Goal: Task Accomplishment & Management: Use online tool/utility

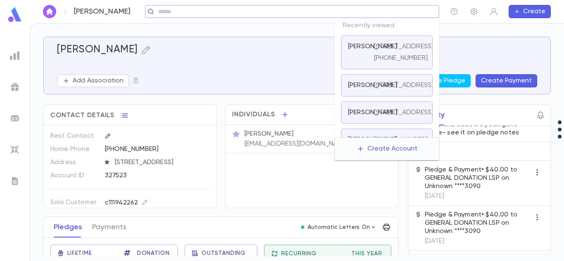
click at [380, 10] on input "text" at bounding box center [296, 12] width 280 height 8
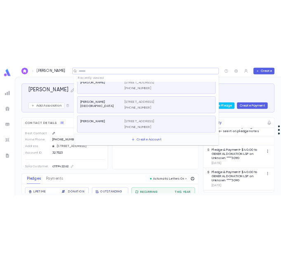
scroll to position [203, 0]
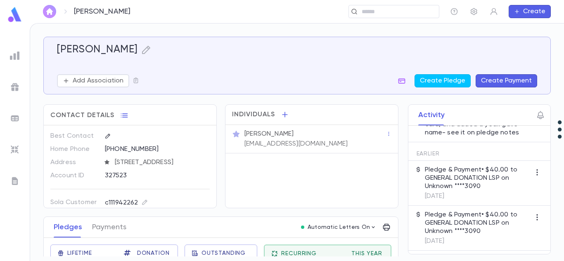
click at [51, 12] on img "button" at bounding box center [50, 11] width 10 height 7
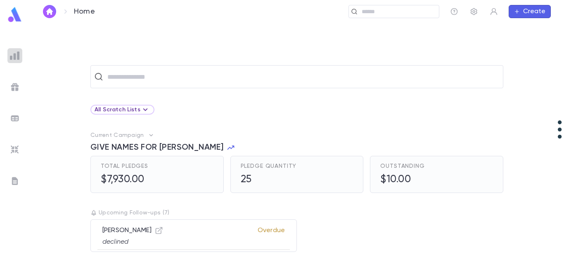
click at [12, 62] on div at bounding box center [14, 55] width 15 height 15
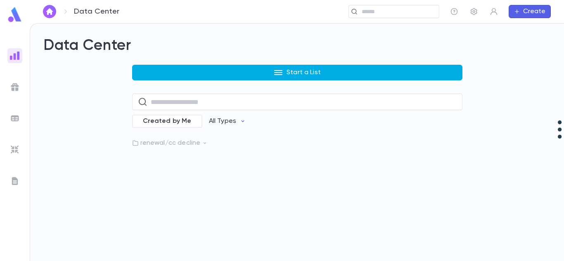
click at [334, 76] on button "Start a List" at bounding box center [297, 73] width 330 height 16
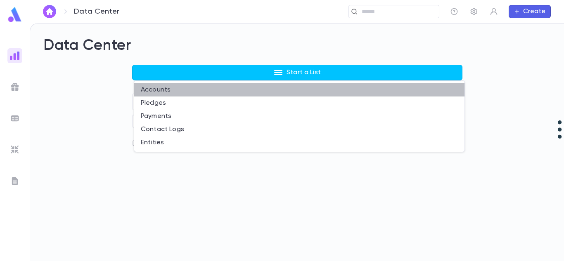
click at [281, 89] on li "Accounts" at bounding box center [299, 89] width 330 height 13
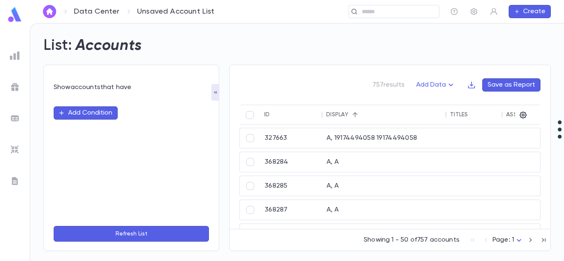
click at [84, 114] on button "Add Condition" at bounding box center [86, 113] width 64 height 13
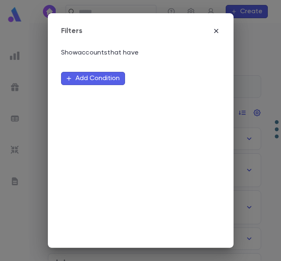
click at [111, 84] on button "Add Condition" at bounding box center [93, 78] width 64 height 13
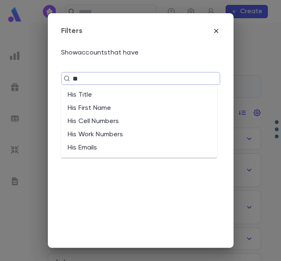
type input "*"
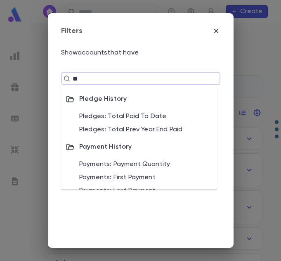
type input "***"
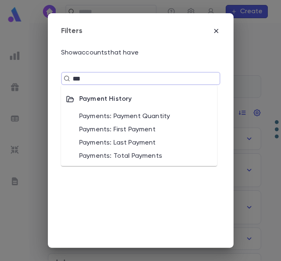
click at [137, 118] on li "Payments: Payment Quantity" at bounding box center [139, 116] width 156 height 13
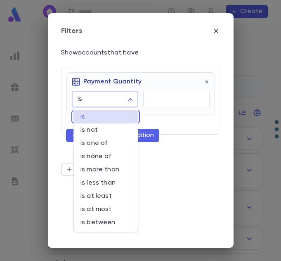
click at [126, 100] on body "Data Center Unsaved Account List ​ Create List: Accounts Save as Report Filters…" at bounding box center [140, 142] width 281 height 238
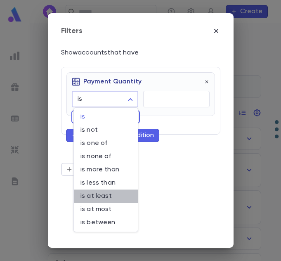
click at [106, 200] on span "is at least" at bounding box center [106, 196] width 51 height 8
type input "**********"
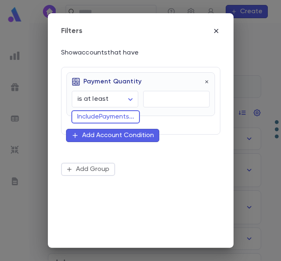
click at [172, 107] on div "**********" at bounding box center [141, 94] width 149 height 44
click at [178, 102] on input "text" at bounding box center [176, 99] width 67 height 16
type input "*"
click at [128, 134] on div "Add Account Condition" at bounding box center [118, 135] width 72 height 8
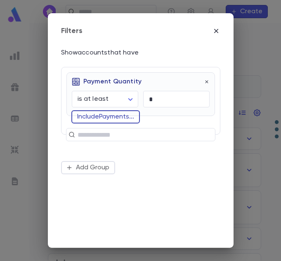
click at [120, 117] on button "Include Payments ..." at bounding box center [105, 116] width 69 height 13
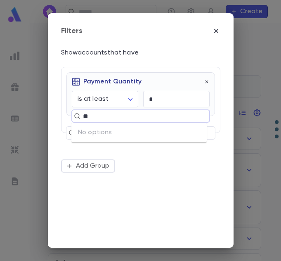
type input "*"
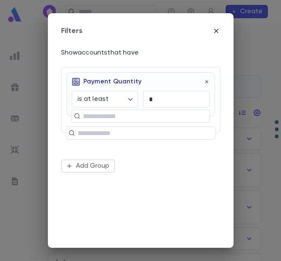
click at [129, 251] on div "**********" at bounding box center [140, 130] width 281 height 261
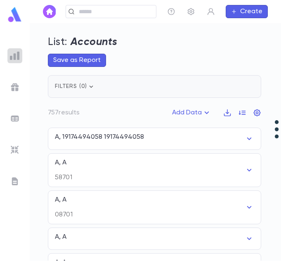
click at [17, 59] on img at bounding box center [15, 56] width 10 height 10
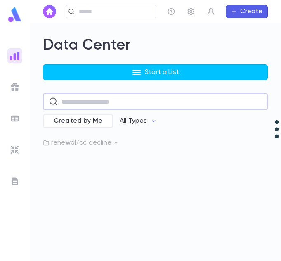
click at [104, 102] on input "text" at bounding box center [162, 102] width 201 height 16
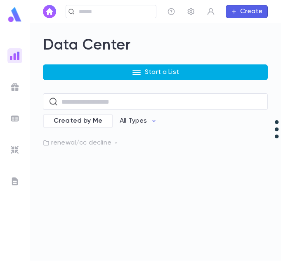
click at [130, 75] on button "Start a List" at bounding box center [155, 72] width 225 height 16
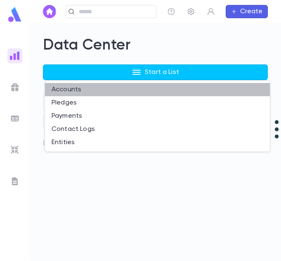
click at [96, 88] on li "Accounts" at bounding box center [157, 89] width 225 height 13
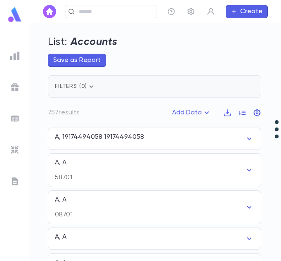
click at [89, 86] on icon "button" at bounding box center [91, 87] width 8 height 8
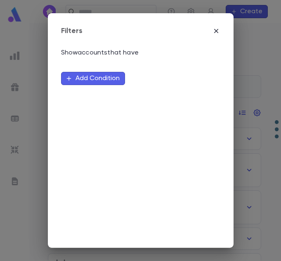
click at [94, 81] on button "Add Condition" at bounding box center [93, 78] width 64 height 13
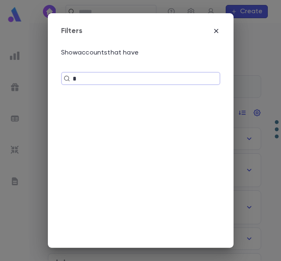
type input "**"
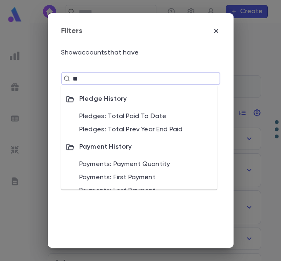
click at [176, 170] on li "Payments: Payment Quantity" at bounding box center [139, 164] width 156 height 13
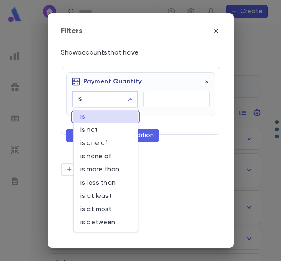
click at [110, 103] on body "Data Center Unsaved Account List ​ Create List: Accounts Save as Report Filters…" at bounding box center [140, 142] width 281 height 238
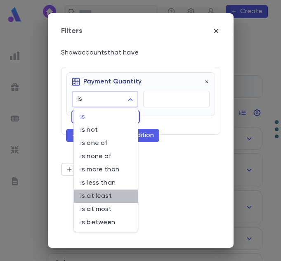
click at [105, 200] on span "is at least" at bounding box center [106, 196] width 51 height 8
type input "**********"
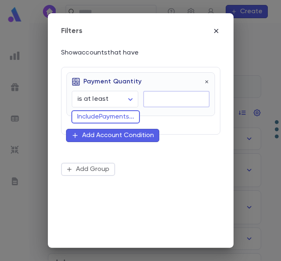
click at [171, 95] on input "text" at bounding box center [176, 99] width 67 height 16
type input "*"
click at [138, 132] on div "Add Account Condition" at bounding box center [118, 135] width 72 height 8
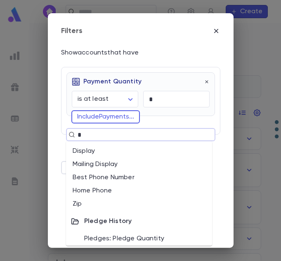
type input "**"
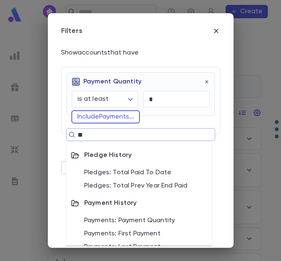
click at [146, 218] on li "Payments: Payment Quantity" at bounding box center [139, 220] width 146 height 13
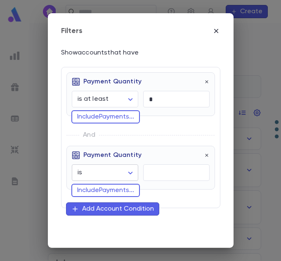
click at [130, 178] on body "Data Center Unsaved Account List ​ Create List: Accounts Save as Report Filters…" at bounding box center [140, 142] width 281 height 238
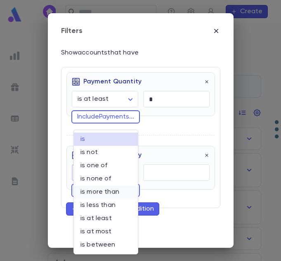
click at [105, 190] on span "is more than" at bounding box center [106, 192] width 51 height 8
type input "**********"
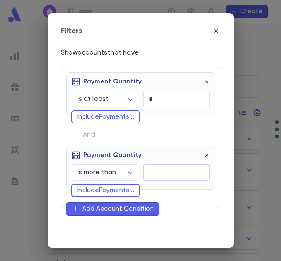
click at [151, 173] on input "text" at bounding box center [176, 173] width 67 height 16
click at [145, 159] on div "​" at bounding box center [173, 169] width 71 height 21
click at [129, 146] on div "And" at bounding box center [141, 134] width 149 height 21
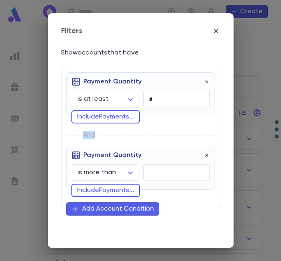
click at [204, 154] on icon "button" at bounding box center [207, 155] width 6 height 6
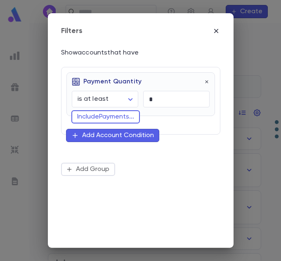
click at [124, 139] on div "Add Account Condition" at bounding box center [118, 135] width 72 height 8
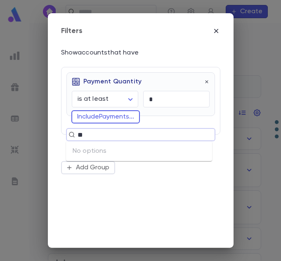
type input "*"
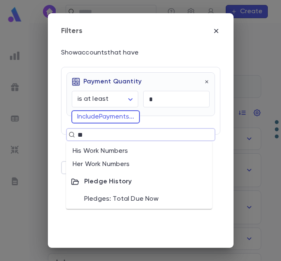
type input "*"
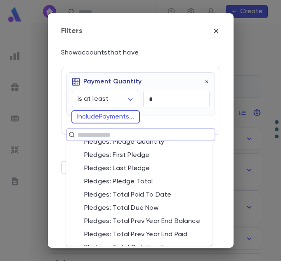
scroll to position [492, 0]
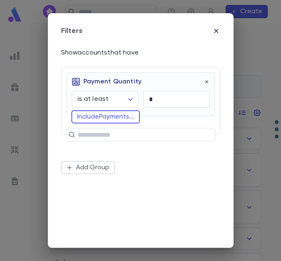
click at [162, 118] on div "**********" at bounding box center [141, 98] width 149 height 52
click at [119, 118] on button "Include Payments ..." at bounding box center [105, 116] width 69 height 13
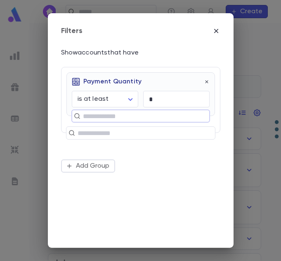
type input "*"
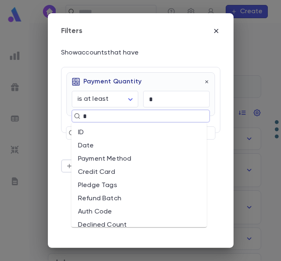
type input "**"
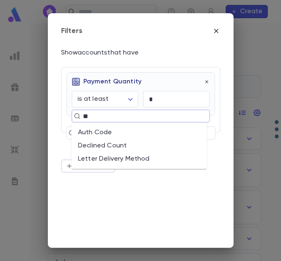
click at [119, 145] on li "Declined Count" at bounding box center [138, 145] width 135 height 13
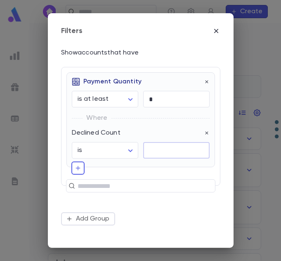
click at [157, 150] on input "text" at bounding box center [176, 151] width 67 height 16
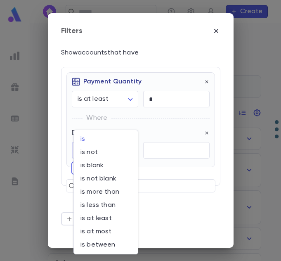
click at [122, 150] on body "Data Center Unsaved Account List ​ Create List: Accounts Save as Report Filters…" at bounding box center [140, 142] width 281 height 238
click at [100, 218] on span "is at least" at bounding box center [106, 218] width 51 height 8
type input "**********"
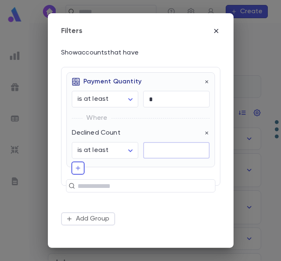
click at [151, 152] on input "text" at bounding box center [176, 151] width 67 height 16
type input "*"
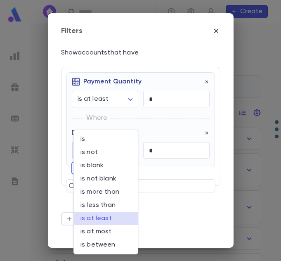
click at [128, 152] on body "Data Center Unsaved Account List ​ Create List: Accounts Save as Report Filters…" at bounding box center [140, 142] width 281 height 238
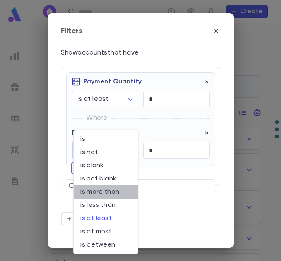
click at [111, 190] on span "is more than" at bounding box center [106, 192] width 51 height 8
type input "**********"
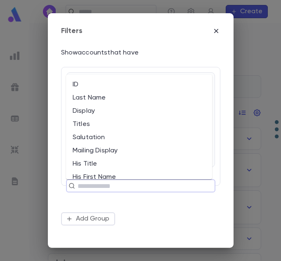
click at [114, 189] on input "text" at bounding box center [137, 186] width 124 height 12
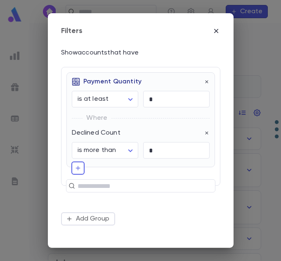
click at [138, 209] on div "**********" at bounding box center [140, 146] width 159 height 159
click at [79, 168] on icon "button" at bounding box center [78, 168] width 7 height 8
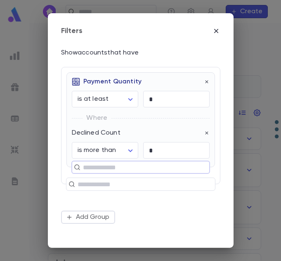
type input "*"
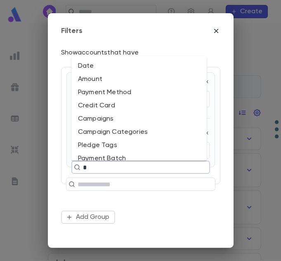
click at [126, 75] on li "Amount" at bounding box center [138, 79] width 135 height 13
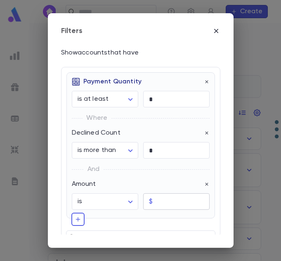
click at [162, 200] on input "text" at bounding box center [183, 202] width 54 height 16
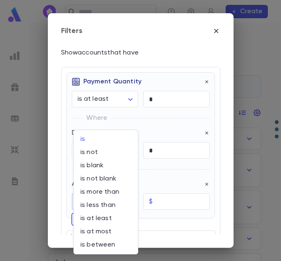
click at [120, 204] on body "Data Center Unsaved Account List ​ Create List: Accounts Save as Report Filters…" at bounding box center [140, 142] width 281 height 238
click at [112, 197] on li "is more than" at bounding box center [106, 191] width 64 height 13
type input "**********"
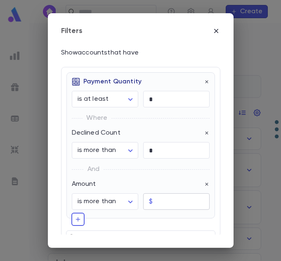
click at [154, 203] on div "$ ​" at bounding box center [176, 201] width 67 height 17
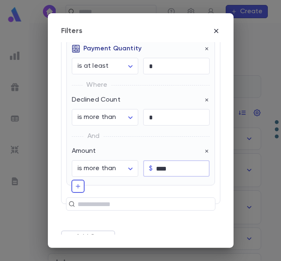
scroll to position [34, 0]
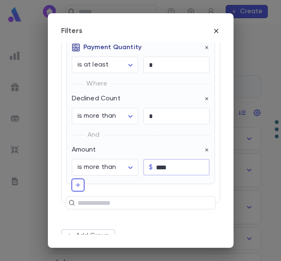
type input "****"
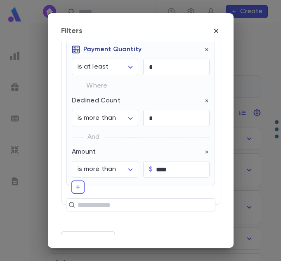
scroll to position [76, 0]
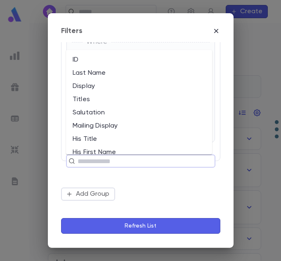
click at [107, 162] on input "text" at bounding box center [137, 161] width 124 height 12
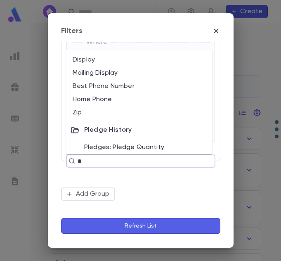
type input "**"
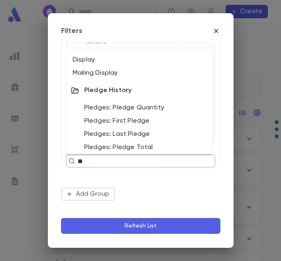
click at [150, 107] on li "Pledges: Pledge Quantity" at bounding box center [139, 107] width 146 height 13
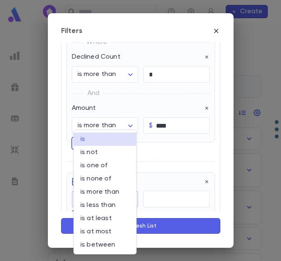
click at [92, 201] on body "Data Center Unsaved Account List ​ Create List: Accounts Save as Report Filters…" at bounding box center [140, 142] width 281 height 238
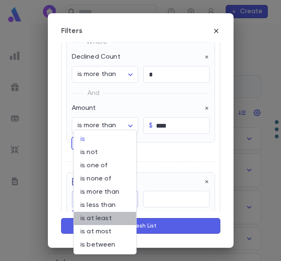
click at [101, 217] on span "is at least" at bounding box center [105, 218] width 49 height 8
type input "**********"
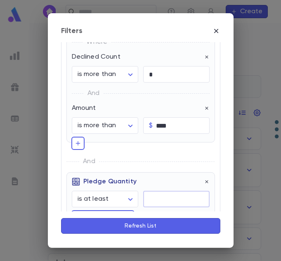
click at [157, 198] on input "text" at bounding box center [176, 199] width 67 height 16
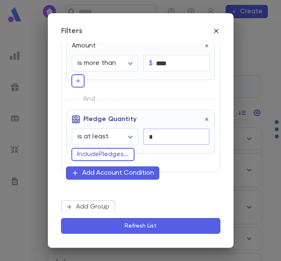
scroll to position [64, 0]
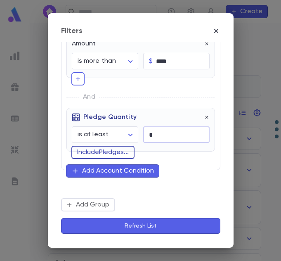
type input "*"
click at [120, 149] on button "Include Pledges ..." at bounding box center [102, 152] width 63 height 13
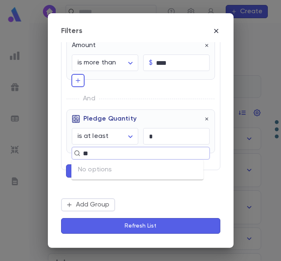
type input "*"
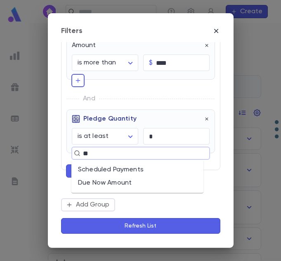
type input "***"
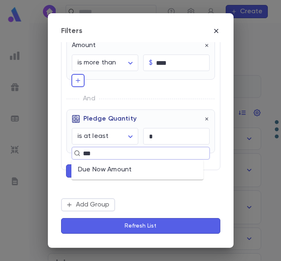
click at [121, 176] on li "Due Now Amount" at bounding box center [137, 169] width 132 height 13
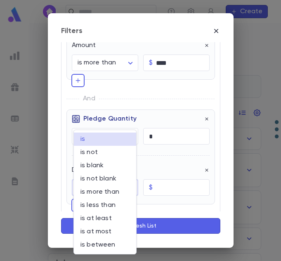
click at [120, 190] on body "Data Center Unsaved Account List ​ Create List: Accounts Save as Report Filters…" at bounding box center [140, 142] width 281 height 238
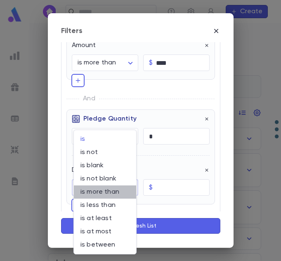
click at [103, 192] on span "is more than" at bounding box center [105, 192] width 49 height 8
type input "**********"
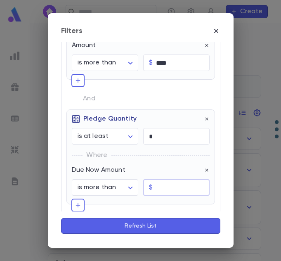
click at [161, 188] on input "text" at bounding box center [183, 188] width 54 height 16
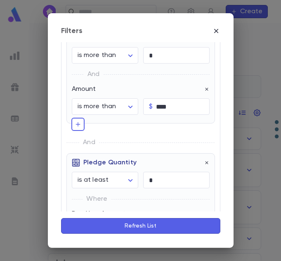
scroll to position [0, 0]
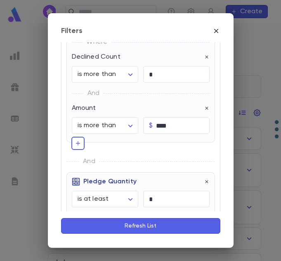
type input "****"
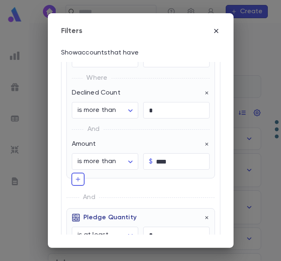
scroll to position [41, 0]
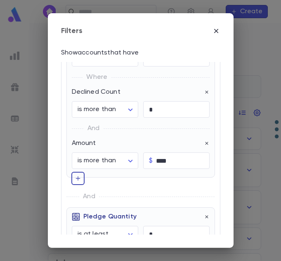
click at [79, 180] on icon "button" at bounding box center [78, 178] width 7 height 8
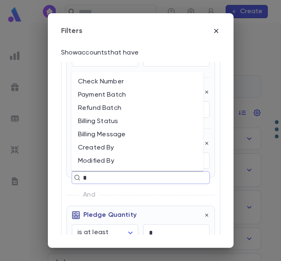
type input "**"
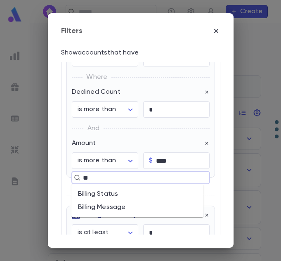
click at [96, 188] on li "Billing Status" at bounding box center [137, 194] width 132 height 13
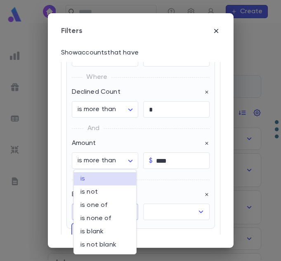
click at [108, 212] on body "Data Center Unsaved Account List ​ Create List: Accounts Save as Report Filters…" at bounding box center [140, 142] width 281 height 238
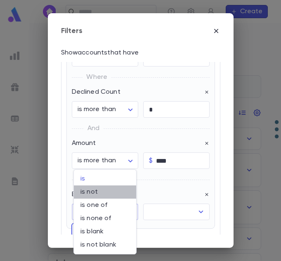
click at [109, 195] on span "is not" at bounding box center [105, 192] width 49 height 8
type input "**********"
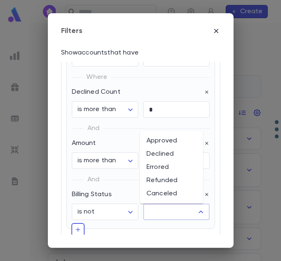
click at [151, 212] on input "text" at bounding box center [170, 212] width 47 height 16
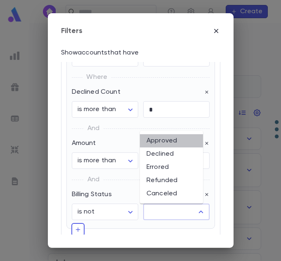
click at [165, 145] on li "Approved" at bounding box center [171, 140] width 63 height 13
type input "********"
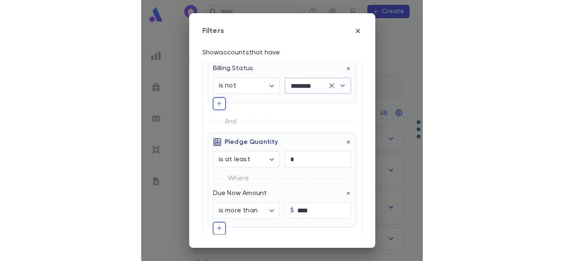
scroll to position [76, 0]
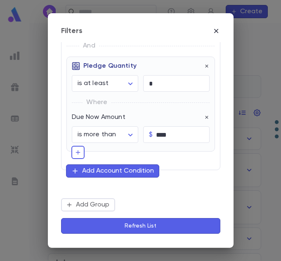
click at [131, 231] on button "Refresh List" at bounding box center [140, 226] width 159 height 16
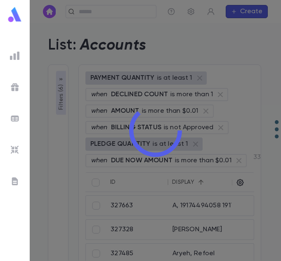
type input "********"
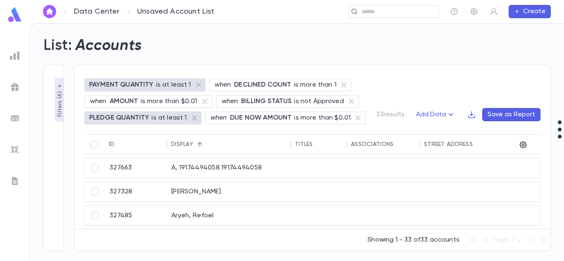
click at [59, 86] on icon "button" at bounding box center [60, 86] width 7 height 7
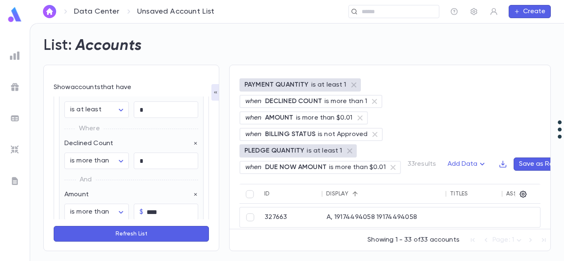
scroll to position [0, 0]
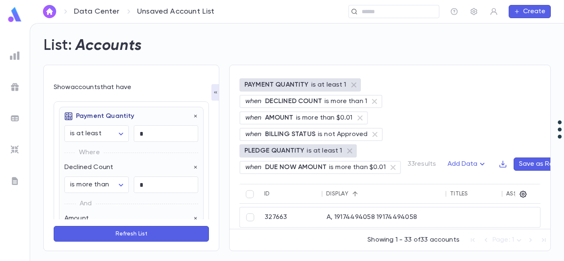
click at [213, 95] on icon "button" at bounding box center [215, 92] width 7 height 7
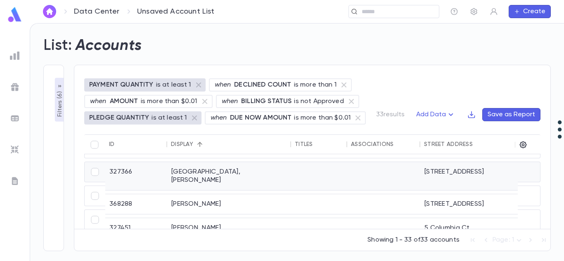
scroll to position [627, 0]
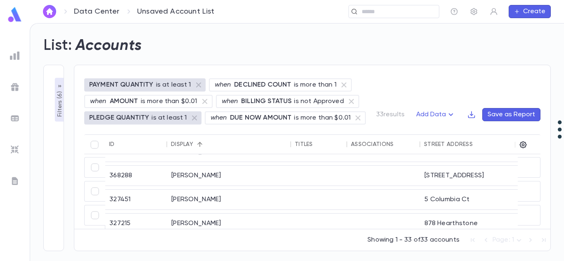
click at [514, 111] on button "Save as Report" at bounding box center [511, 114] width 58 height 13
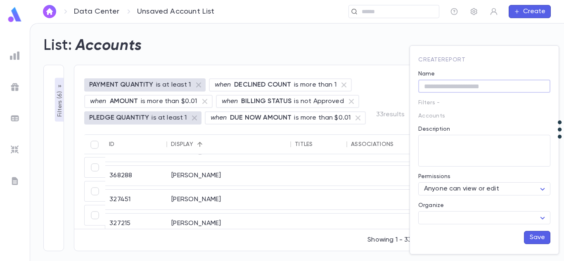
click at [452, 89] on input "Name" at bounding box center [484, 86] width 132 height 13
type input "**********"
click at [473, 153] on textarea "Description" at bounding box center [484, 151] width 121 height 32
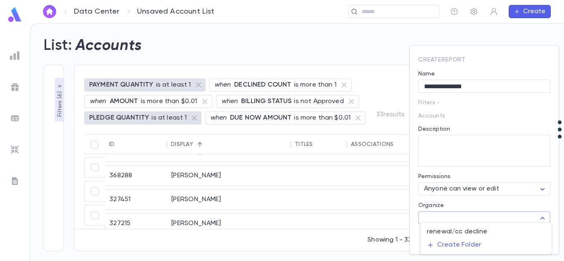
click at [480, 213] on body "**********" at bounding box center [282, 142] width 564 height 238
click at [487, 234] on li "renewal/cc decline" at bounding box center [486, 232] width 131 height 13
type input "**********"
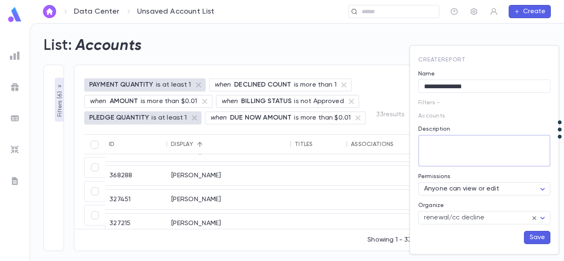
click at [461, 147] on textarea "Description" at bounding box center [484, 151] width 121 height 32
type textarea "*******"
click at [530, 239] on button "Save" at bounding box center [537, 237] width 26 height 13
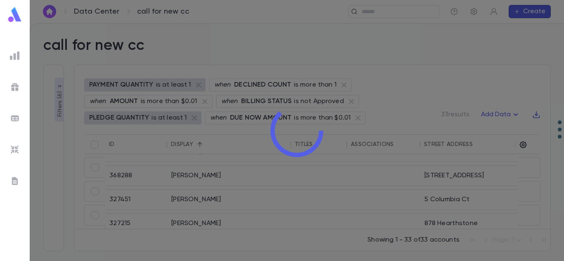
type input "********"
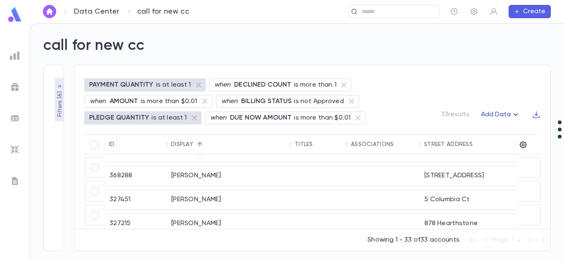
click at [513, 116] on icon "button" at bounding box center [516, 115] width 10 height 10
click at [423, 97] on div at bounding box center [282, 130] width 564 height 261
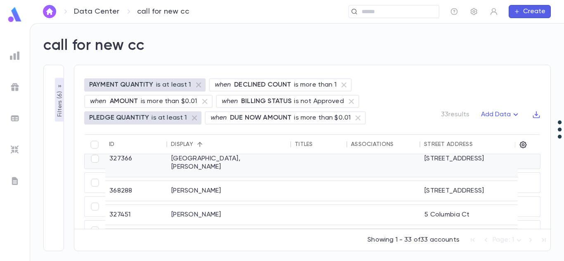
scroll to position [633, 0]
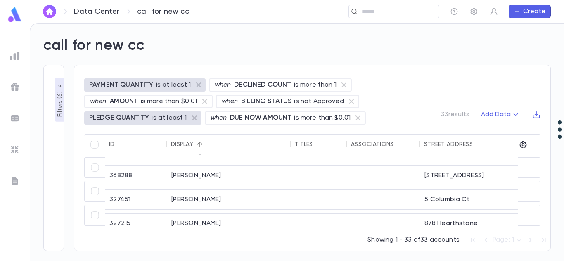
click at [60, 89] on icon "button" at bounding box center [60, 86] width 7 height 7
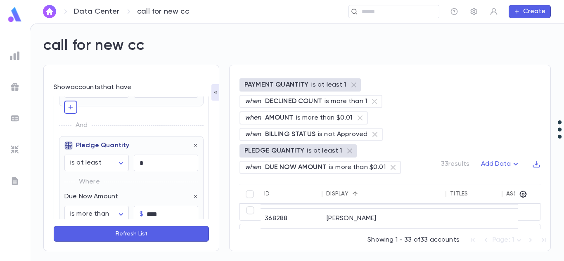
scroll to position [269, 0]
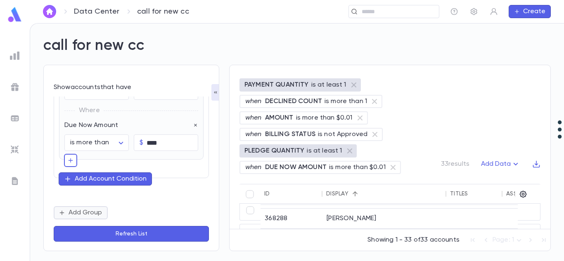
click at [94, 212] on button "Add Group" at bounding box center [81, 213] width 54 height 13
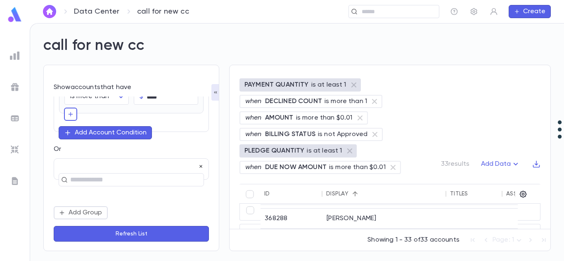
click at [198, 165] on icon "button" at bounding box center [201, 167] width 6 height 6
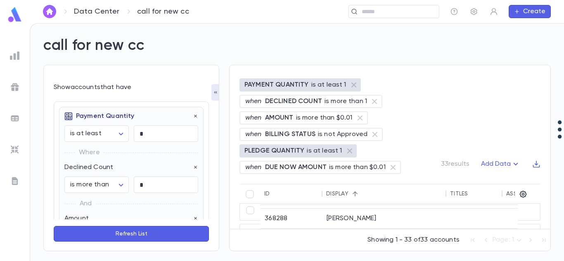
scroll to position [269, 0]
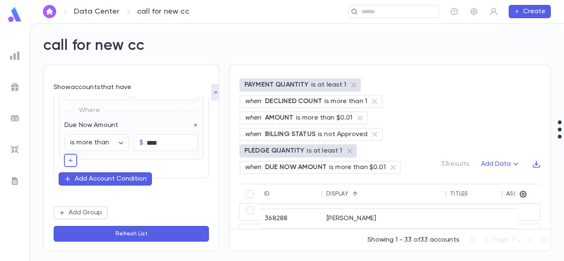
click at [537, 166] on icon "button" at bounding box center [536, 164] width 8 height 8
click at [536, 183] on li "Download CSV" at bounding box center [528, 180] width 59 height 13
click at [535, 161] on icon "button" at bounding box center [536, 164] width 8 height 8
click at [529, 191] on li "Download PDF" at bounding box center [528, 193] width 59 height 13
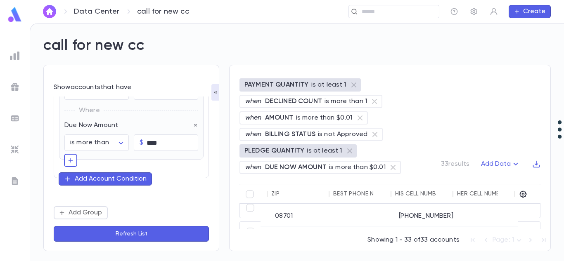
scroll to position [630, 563]
click at [522, 196] on icon "button" at bounding box center [523, 194] width 8 height 8
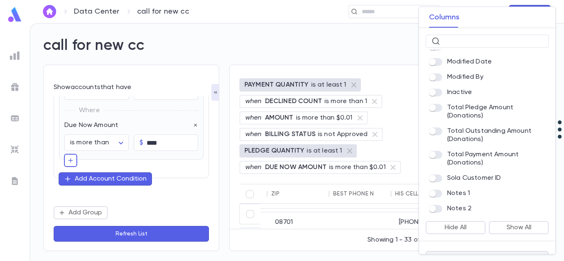
scroll to position [487, 0]
click at [433, 184] on div at bounding box center [487, 184] width 123 height 0
click at [435, 158] on span at bounding box center [435, 155] width 13 height 8
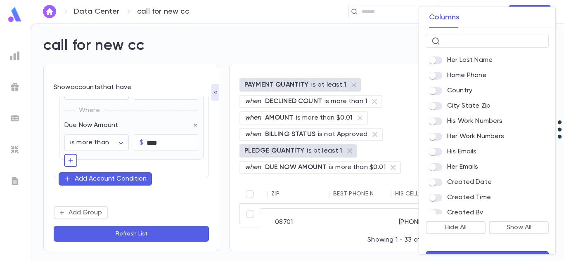
scroll to position [304, 0]
click at [436, 82] on div "Home Phone" at bounding box center [487, 76] width 123 height 12
click at [433, 126] on span at bounding box center [435, 122] width 13 height 8
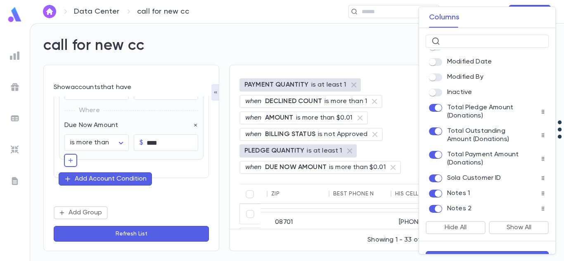
scroll to position [20, 0]
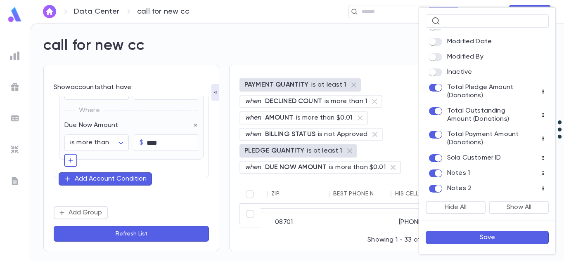
click at [488, 235] on button "Save" at bounding box center [487, 237] width 123 height 13
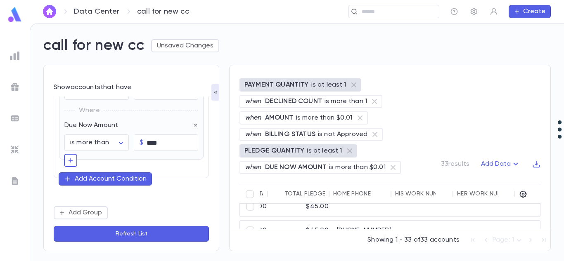
scroll to position [0, 1120]
click at [538, 163] on icon "button" at bounding box center [536, 164] width 8 height 8
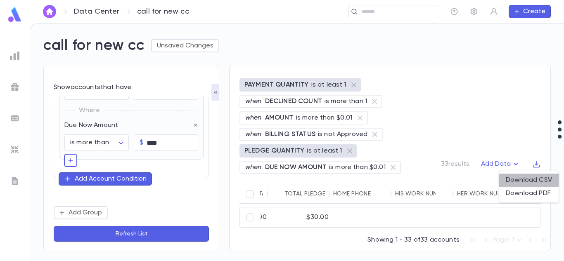
click at [525, 180] on li "Download CSV" at bounding box center [528, 180] width 59 height 13
click at [533, 165] on icon "button" at bounding box center [536, 164] width 8 height 8
click at [532, 192] on li "Download PDF" at bounding box center [528, 193] width 59 height 13
